Goal: Information Seeking & Learning: Learn about a topic

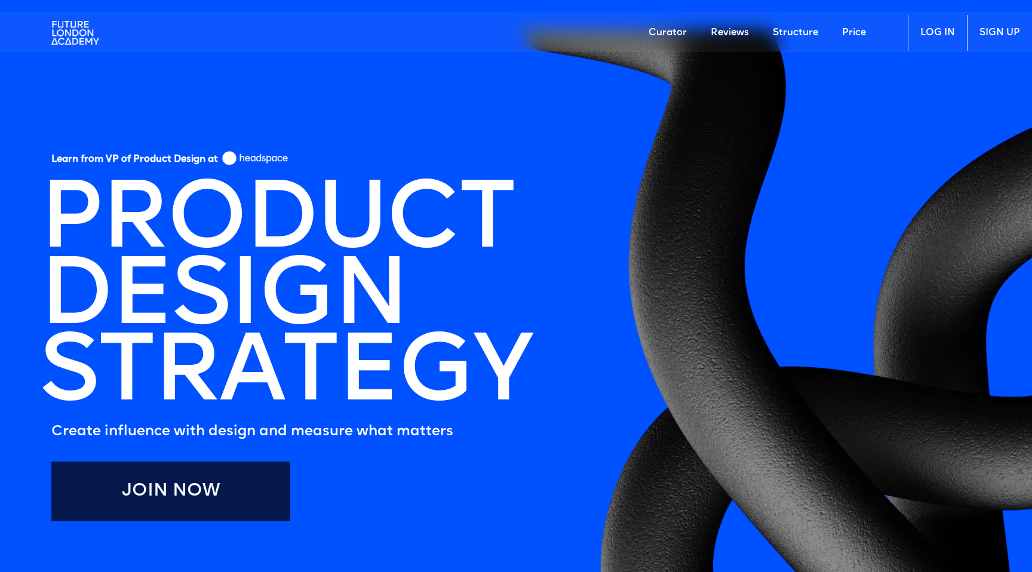
click at [73, 26] on img at bounding box center [75, 33] width 48 height 36
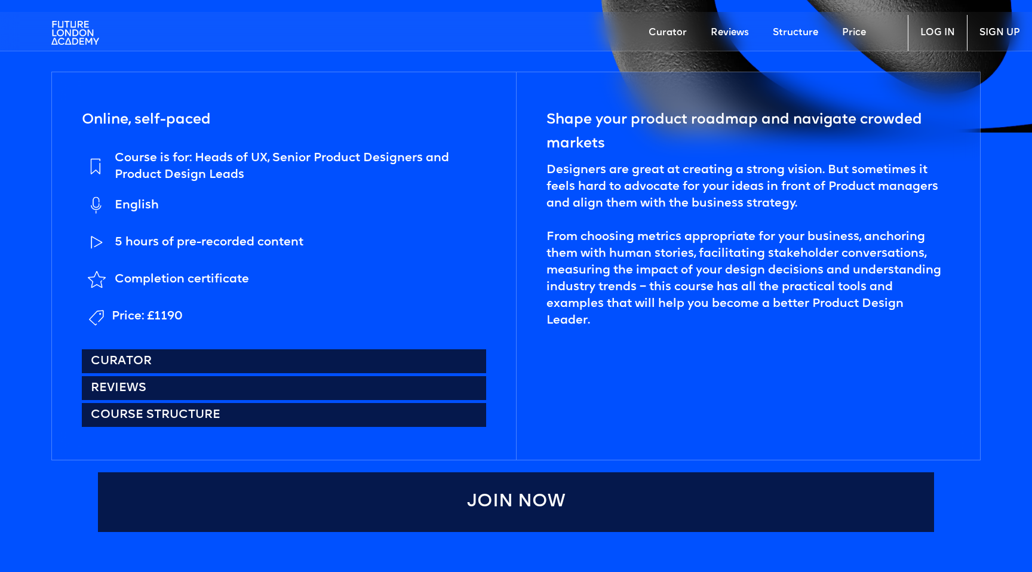
scroll to position [585, 0]
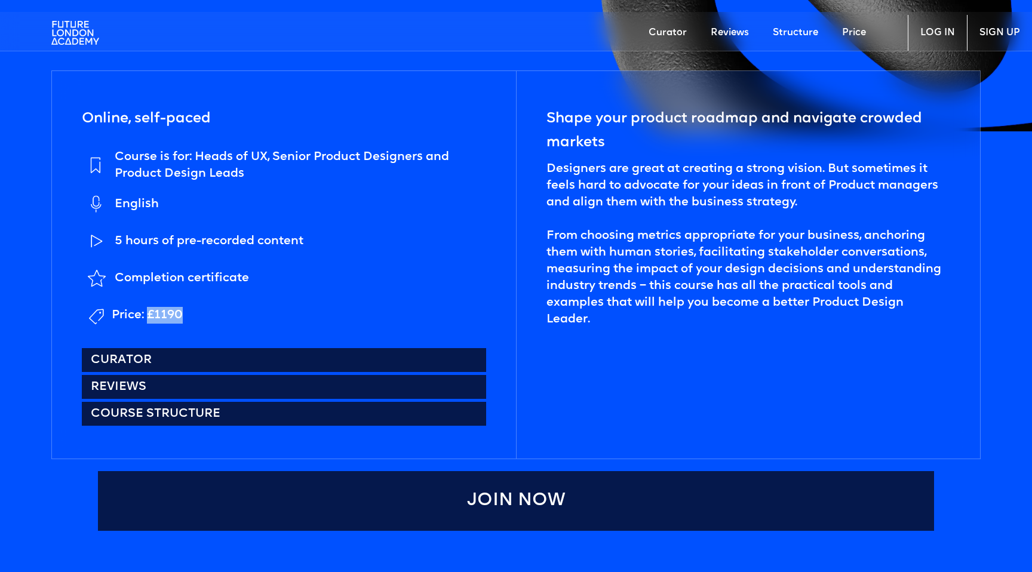
drag, startPoint x: 179, startPoint y: 317, endPoint x: 148, endPoint y: 314, distance: 31.2
click at [148, 314] on div "Price: £1190" at bounding box center [147, 315] width 71 height 17
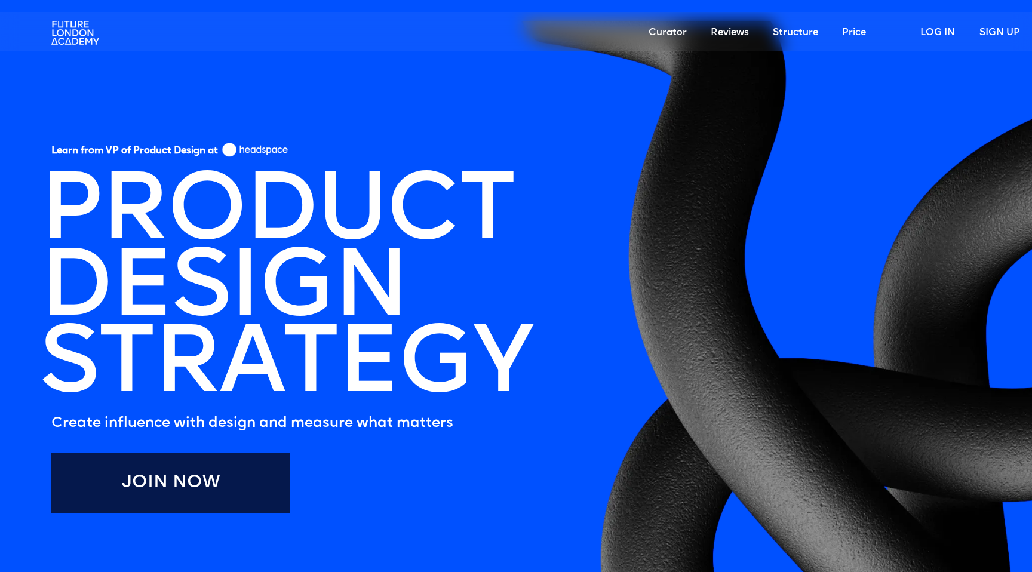
scroll to position [0, 0]
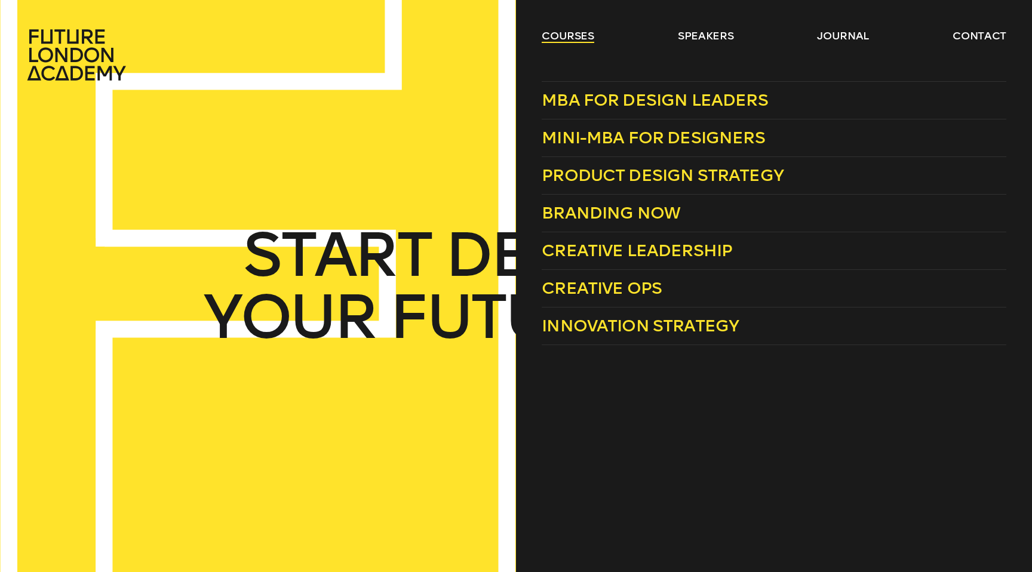
click at [573, 30] on link "courses" at bounding box center [568, 36] width 53 height 14
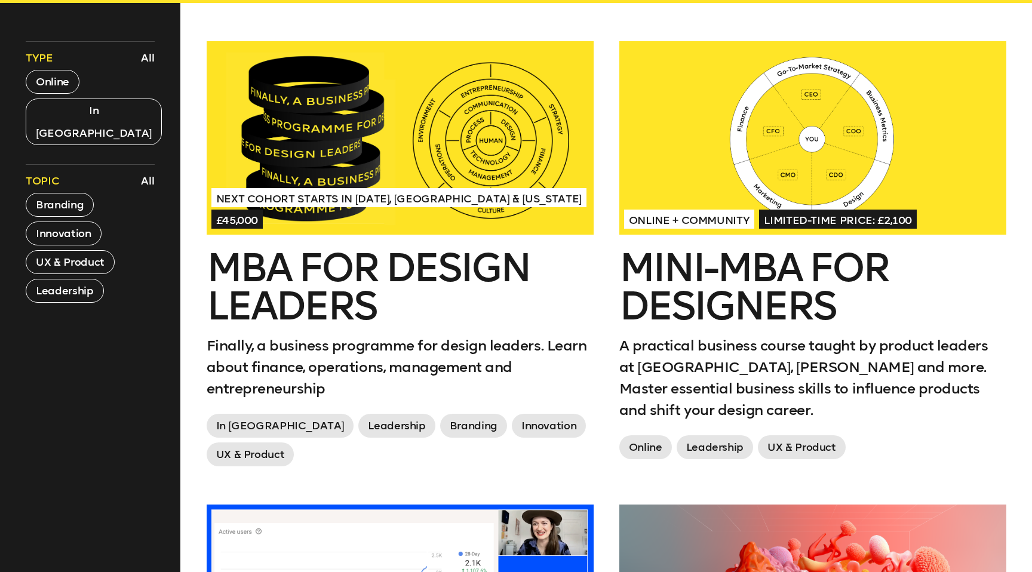
scroll to position [487, 0]
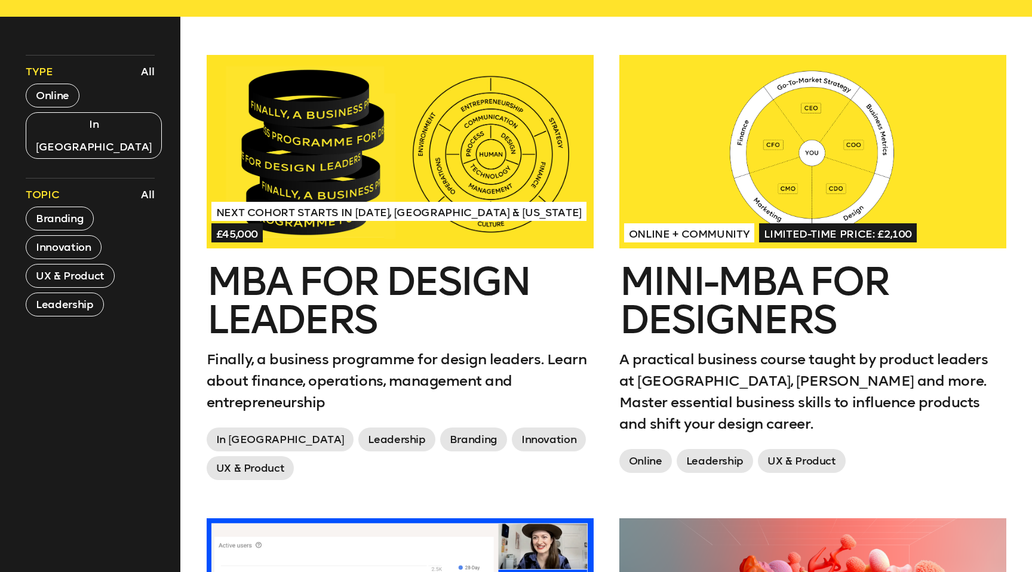
click at [315, 287] on h2 "MBA for Design Leaders" at bounding box center [400, 301] width 387 height 76
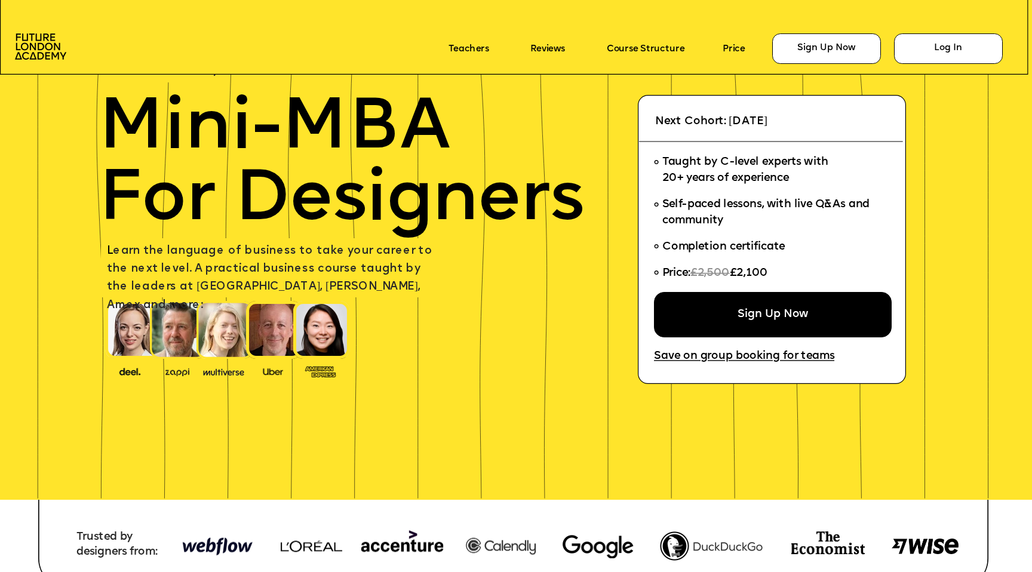
scroll to position [75, 0]
drag, startPoint x: 783, startPoint y: 268, endPoint x: 771, endPoint y: 270, distance: 12.1
click at [771, 270] on li "Price: £2,500 £2,100" at bounding box center [768, 275] width 228 height 31
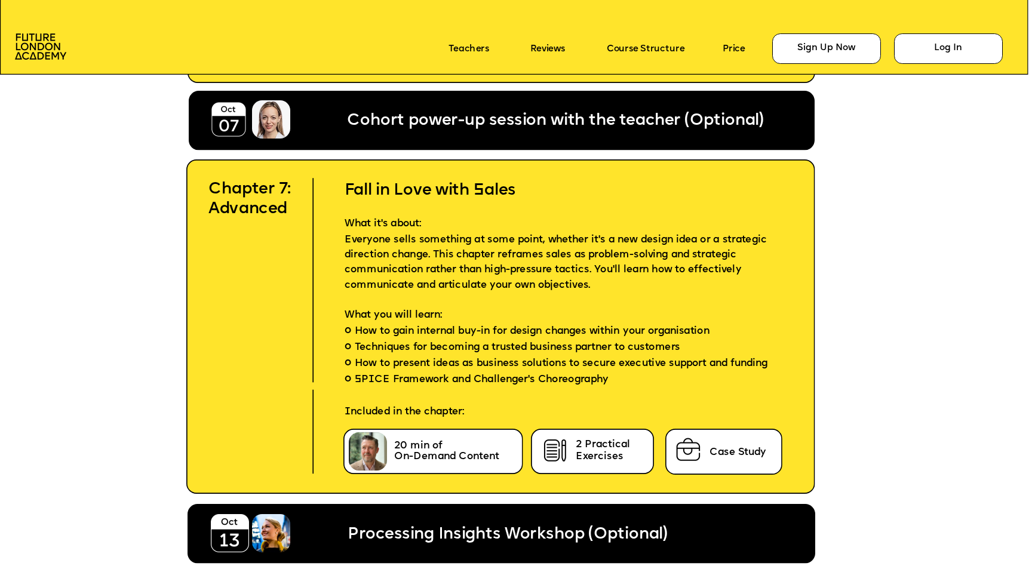
scroll to position [5346, 0]
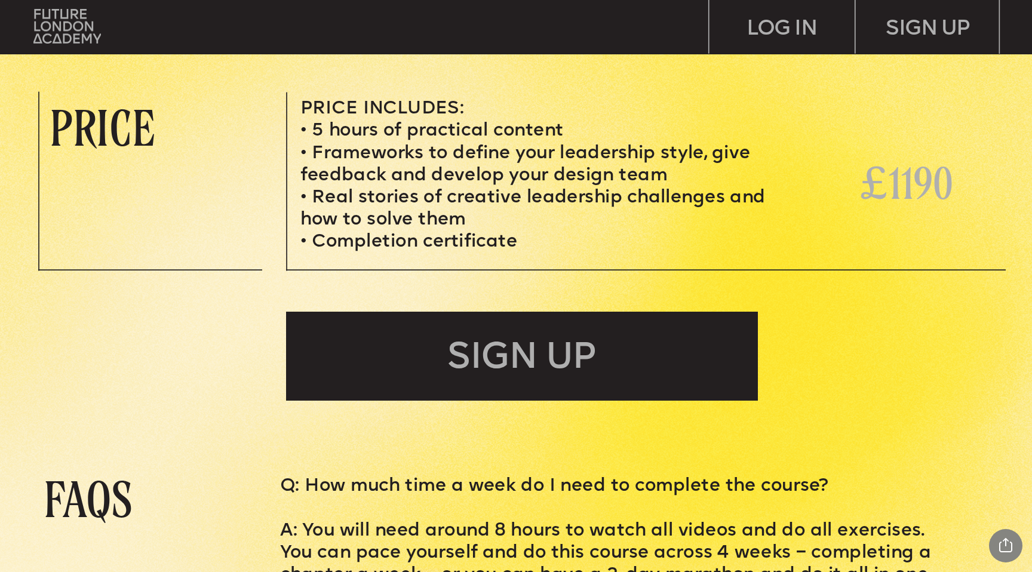
scroll to position [4507, 0]
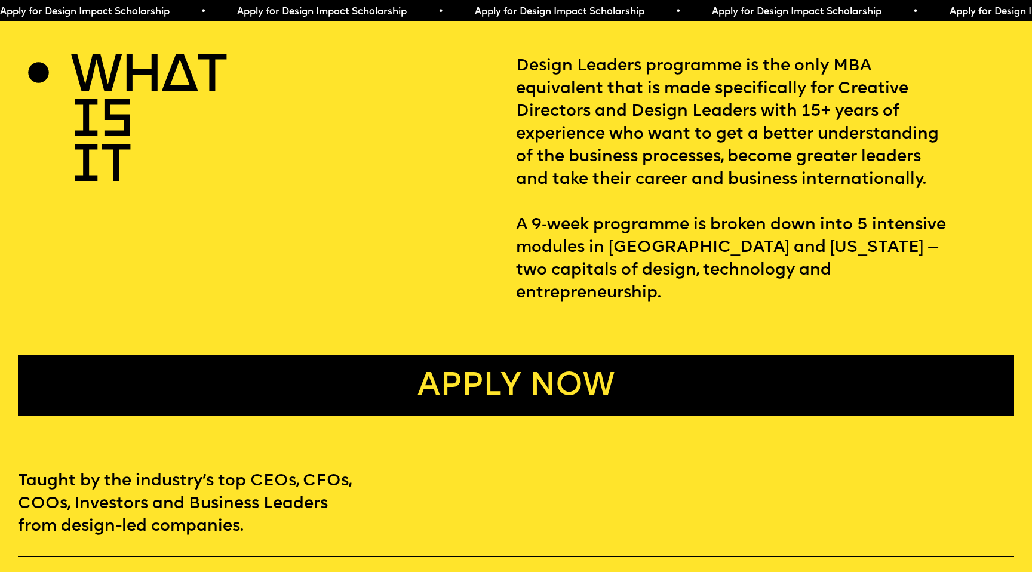
scroll to position [499, 0]
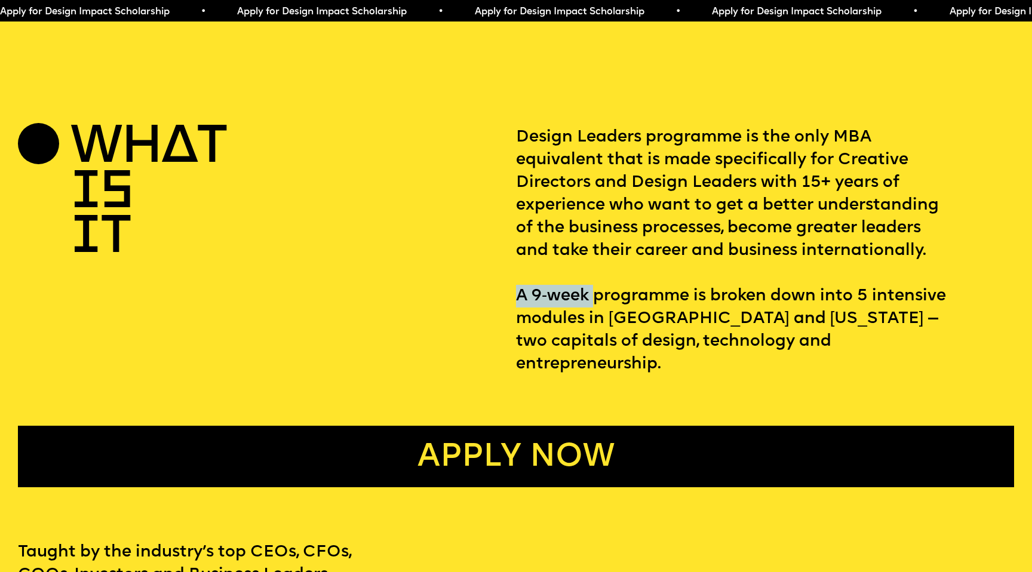
drag, startPoint x: 518, startPoint y: 290, endPoint x: 595, endPoint y: 291, distance: 77.1
click at [595, 291] on p "Design Leaders programme is the only MBA equivalent that is made specifically f…" at bounding box center [765, 251] width 498 height 250
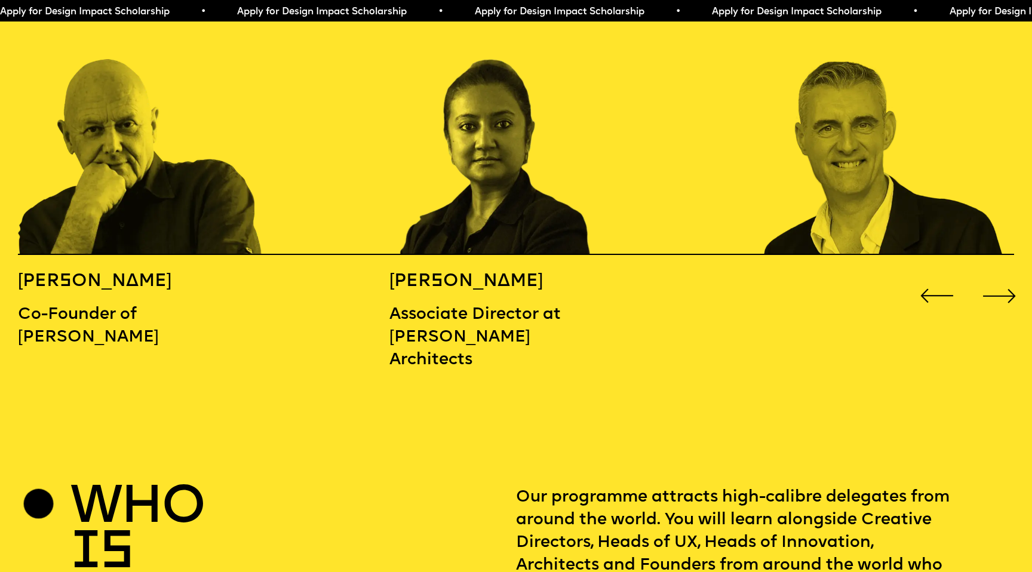
scroll to position [1649, 0]
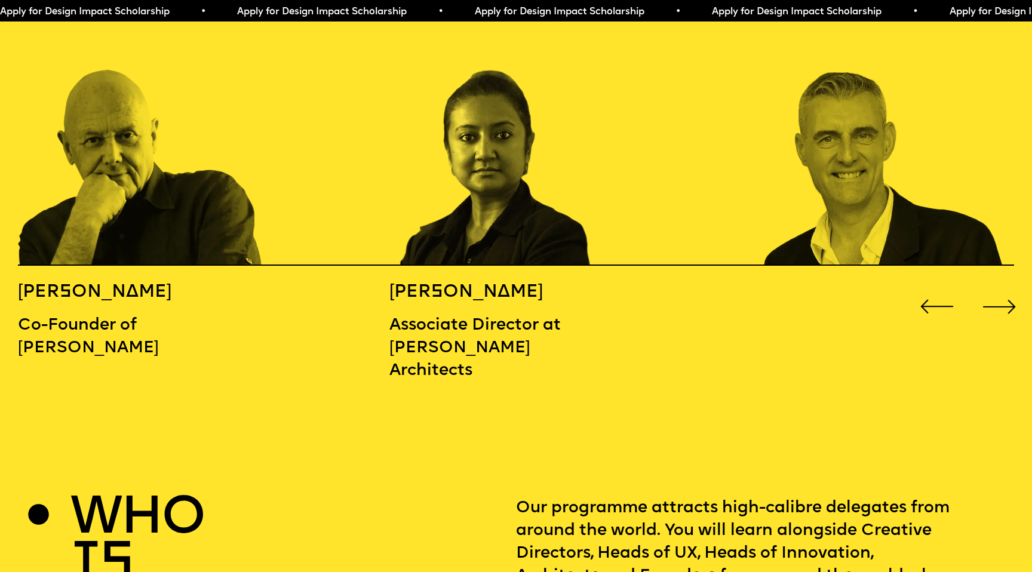
click at [1001, 289] on div "Next slide" at bounding box center [999, 306] width 41 height 41
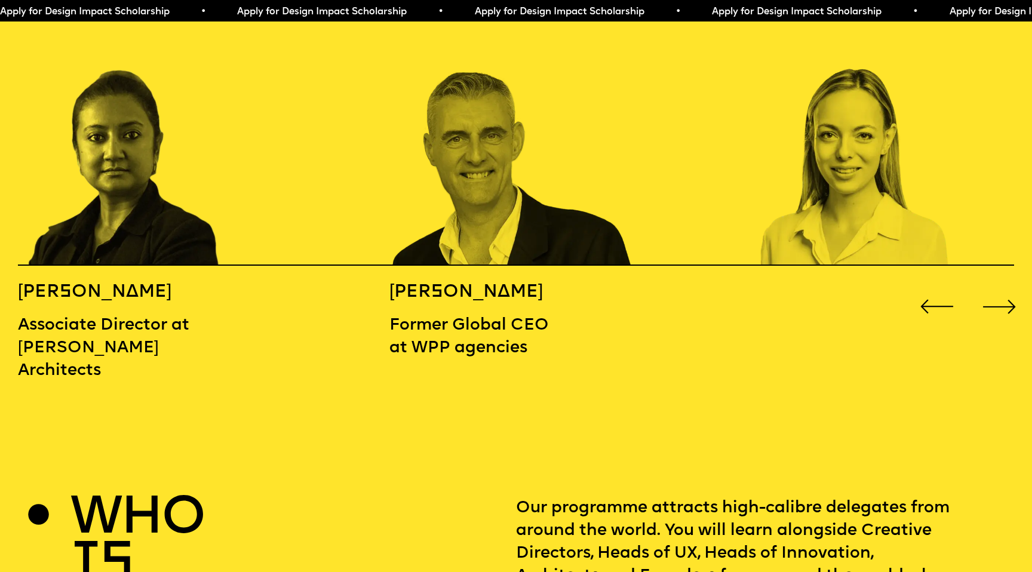
click at [931, 286] on div "Previous slide" at bounding box center [936, 306] width 41 height 41
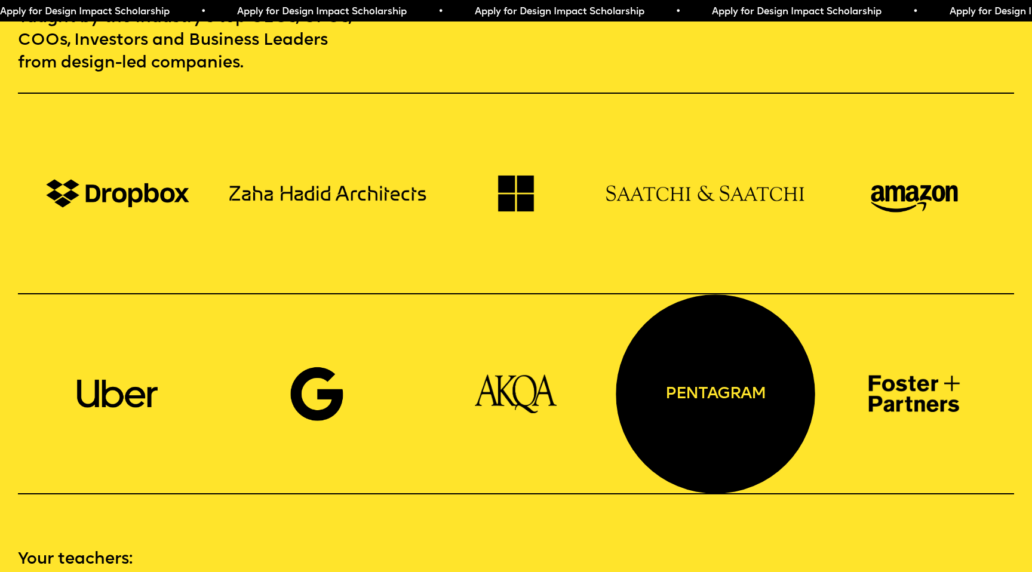
scroll to position [1018, 0]
